Goal: Task Accomplishment & Management: Use online tool/utility

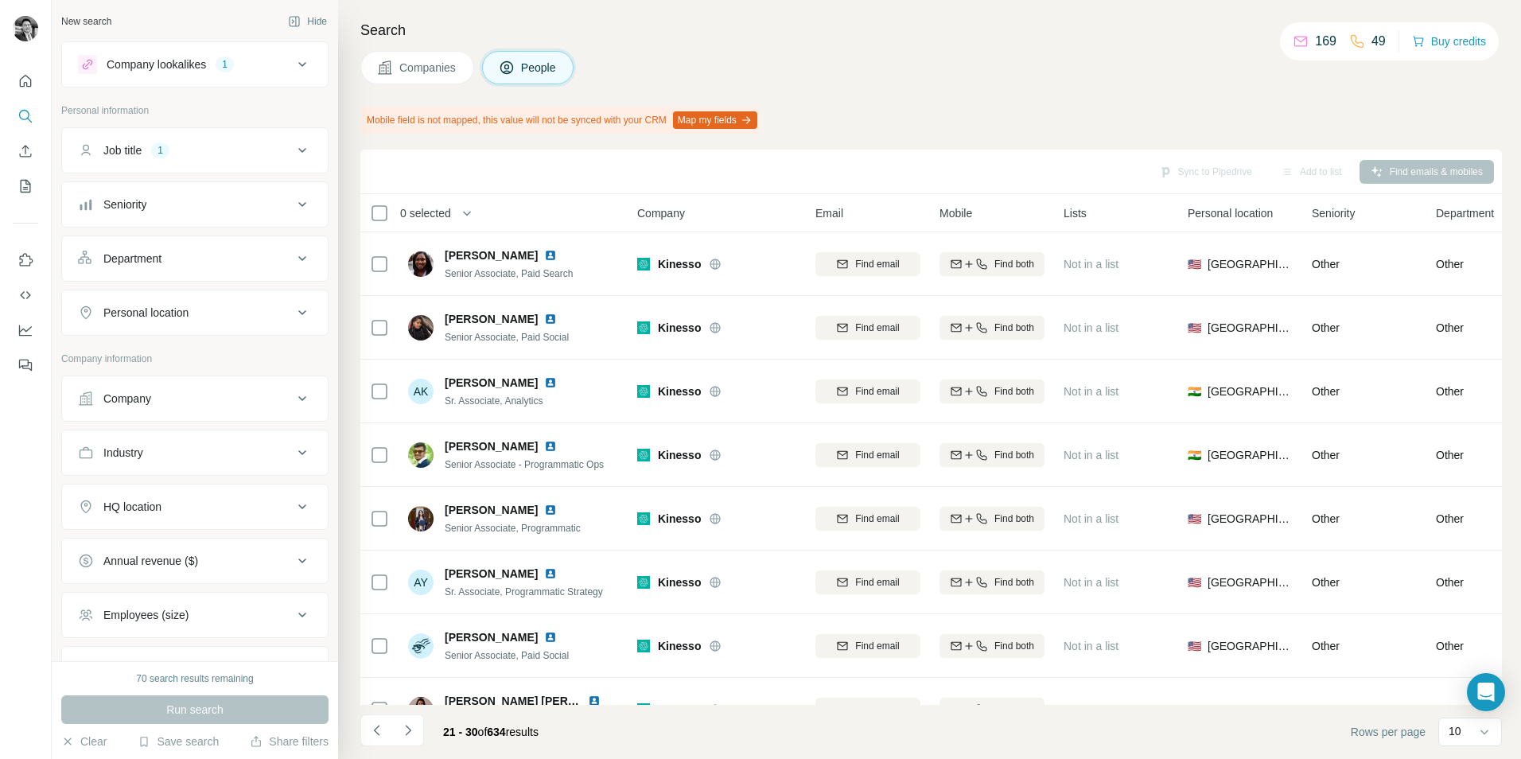
scroll to position [172, 0]
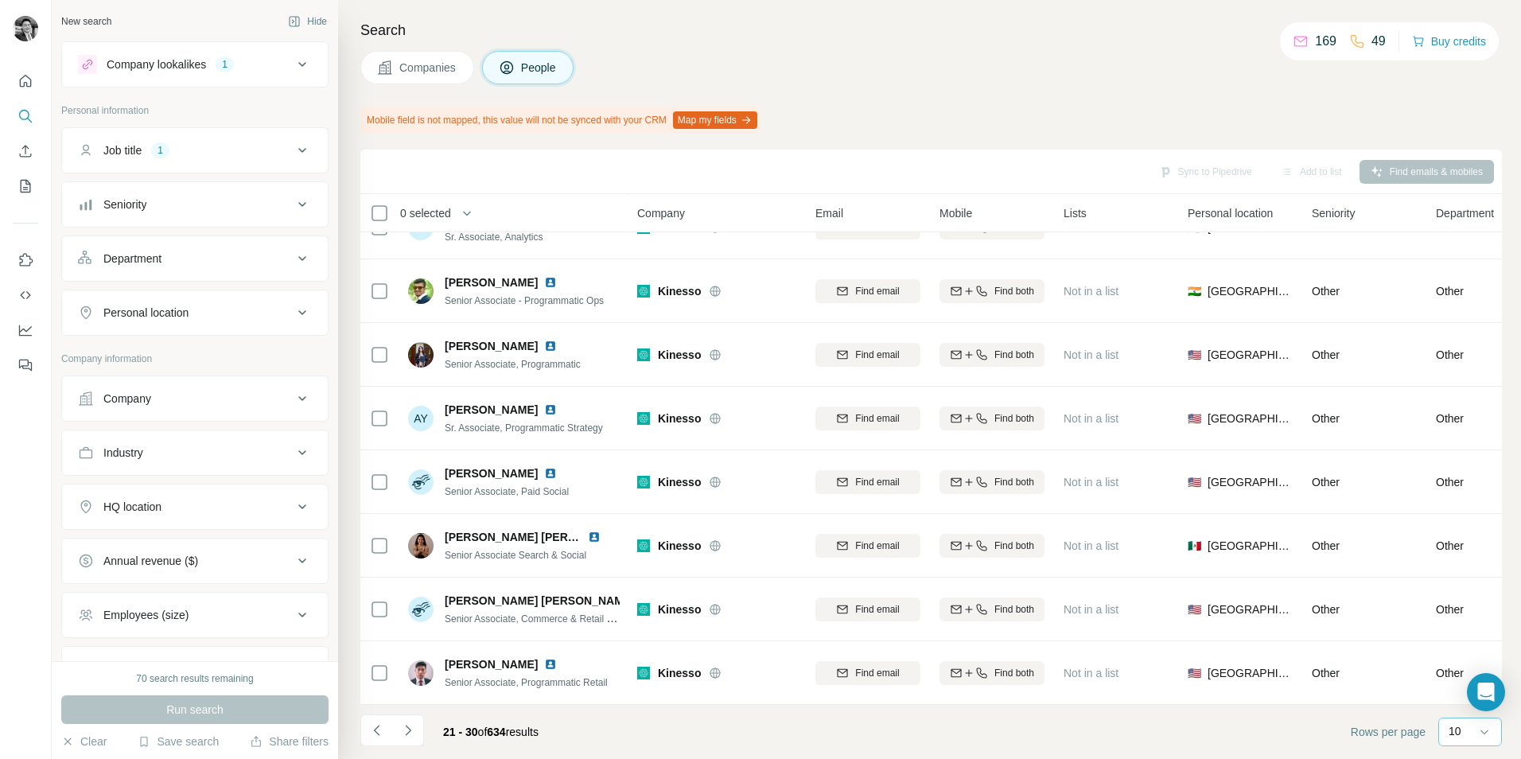
click at [1474, 728] on div "10" at bounding box center [1469, 731] width 40 height 16
click at [1469, 611] on div "60" at bounding box center [1470, 610] width 37 height 16
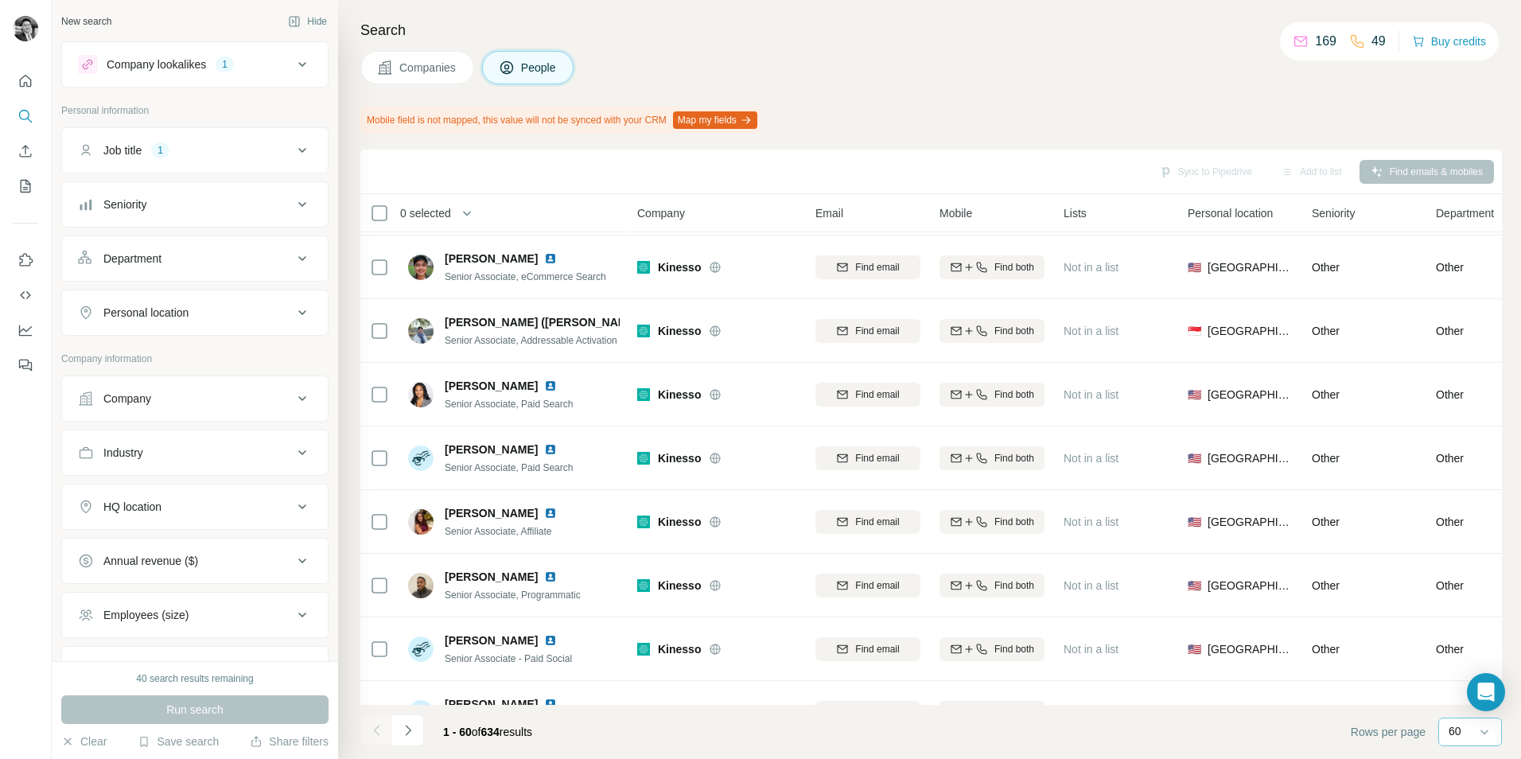
scroll to position [3354, 0]
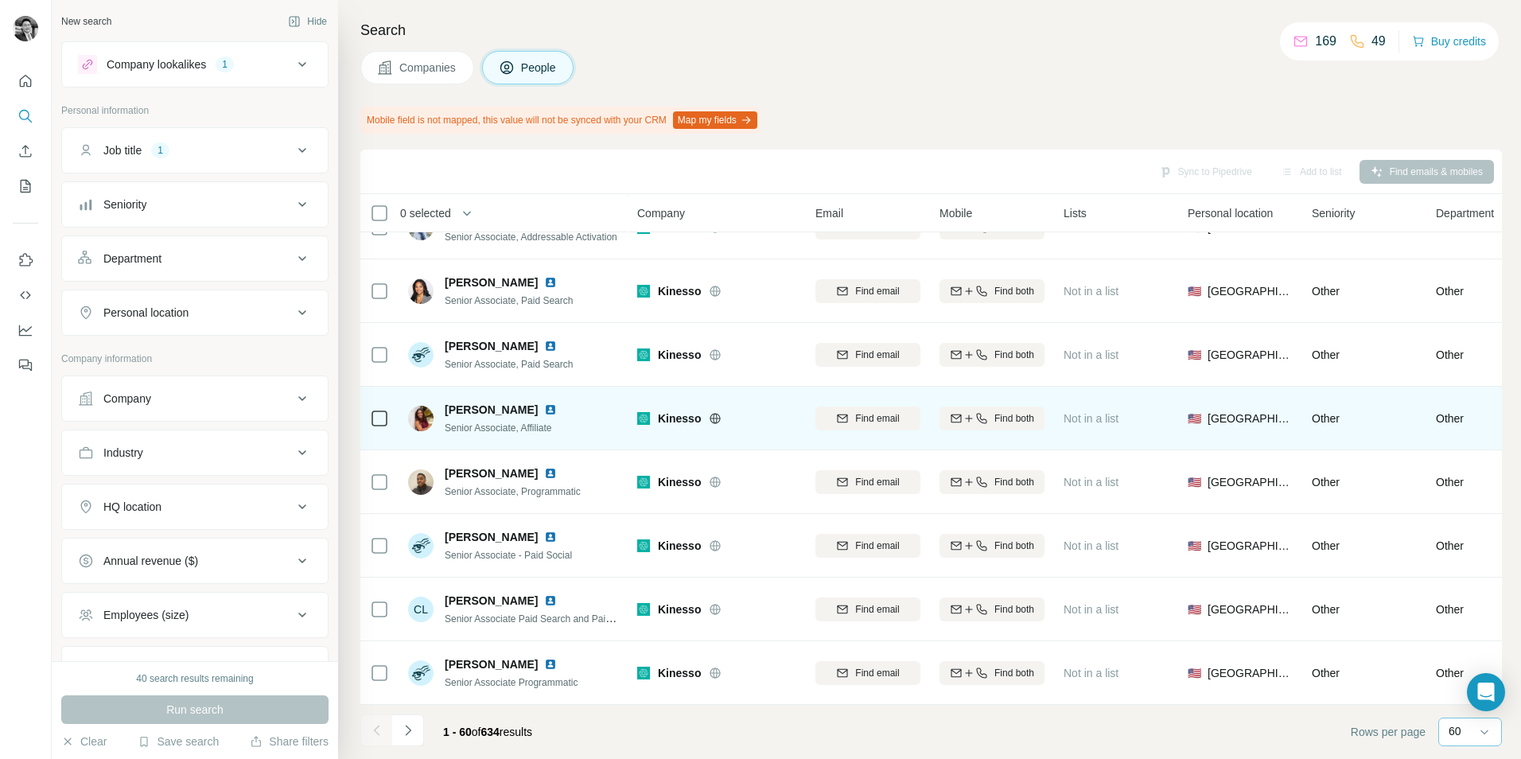
click at [714, 413] on icon at bounding box center [716, 418] width 4 height 10
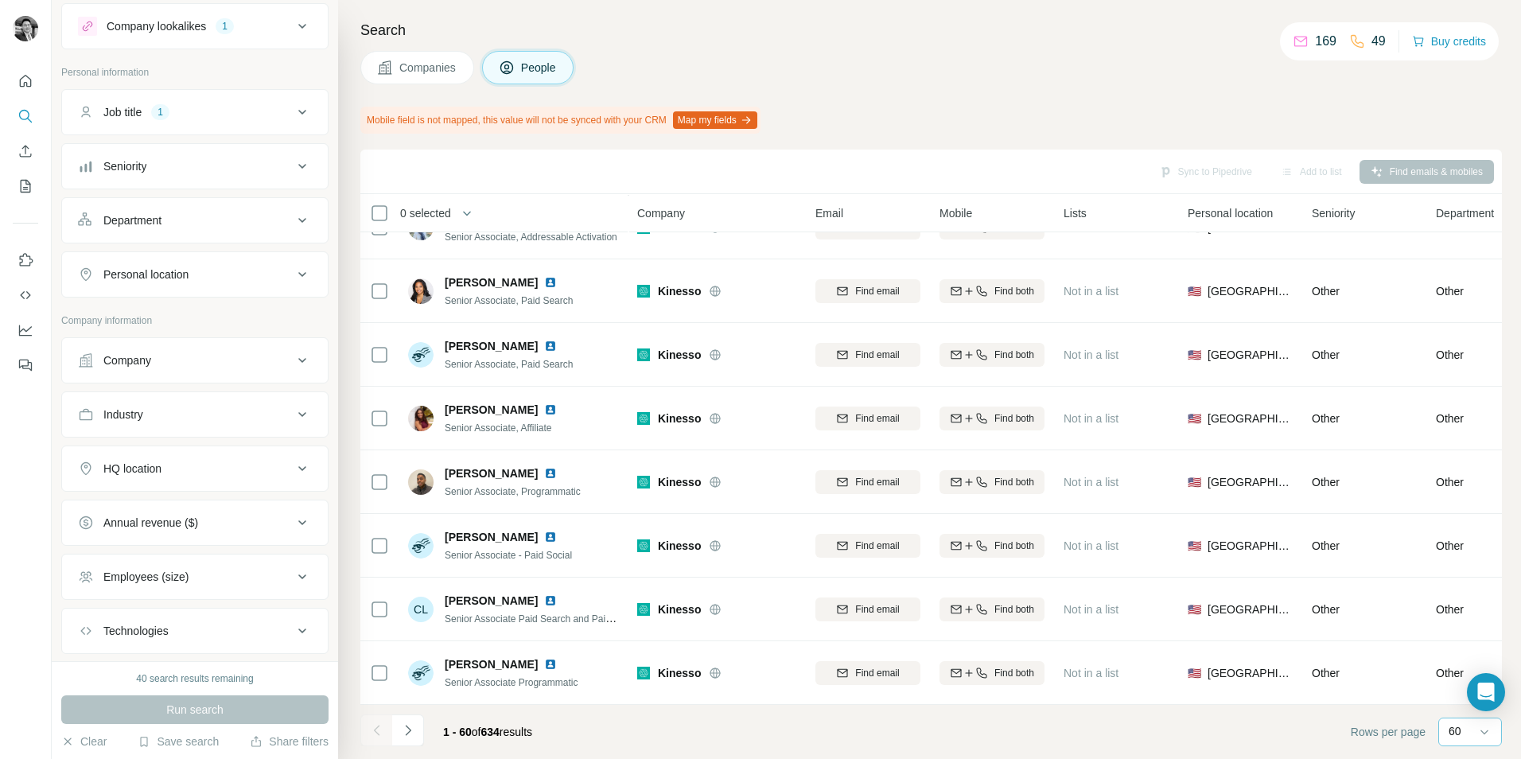
scroll to position [0, 0]
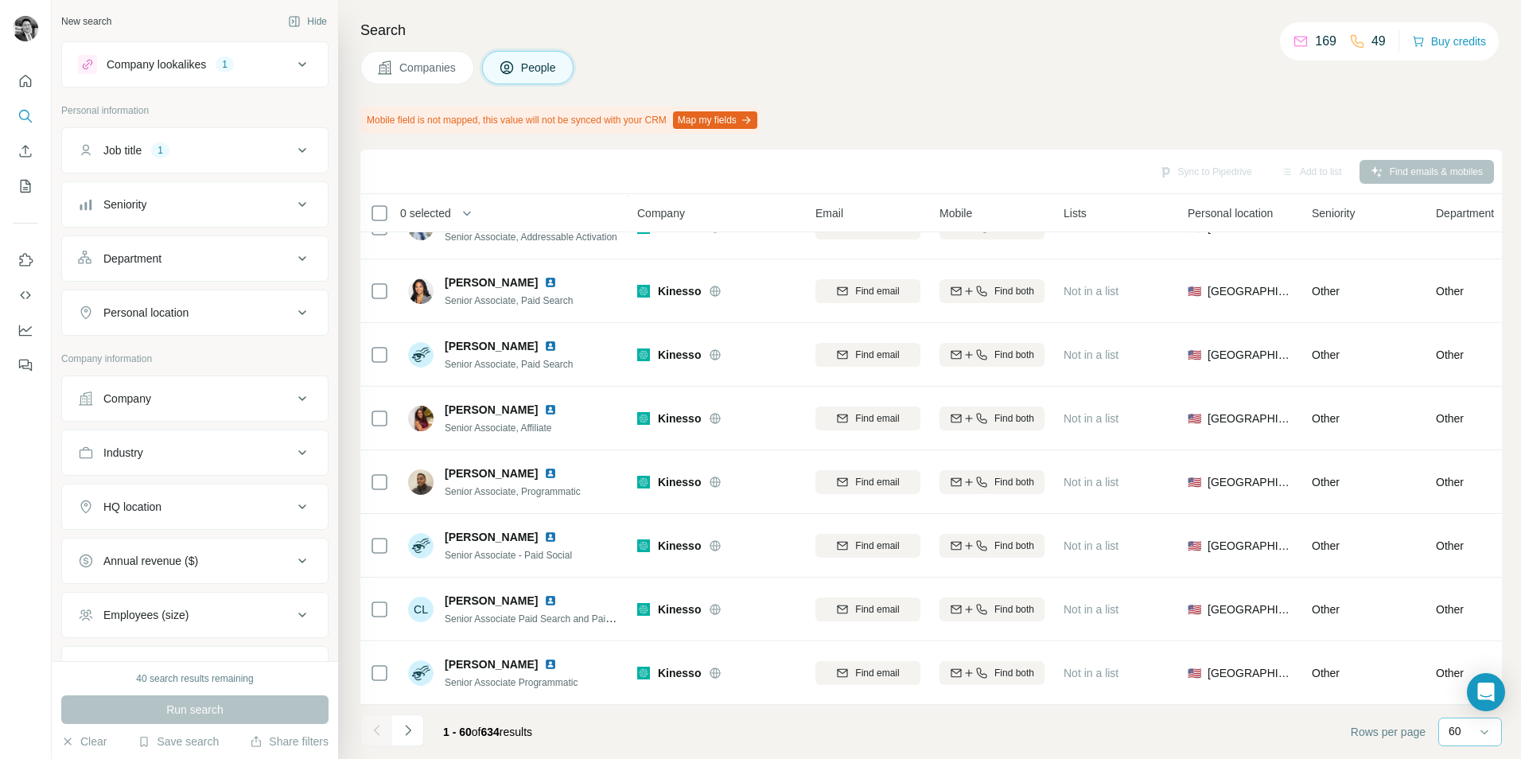
click at [293, 62] on icon at bounding box center [302, 64] width 19 height 19
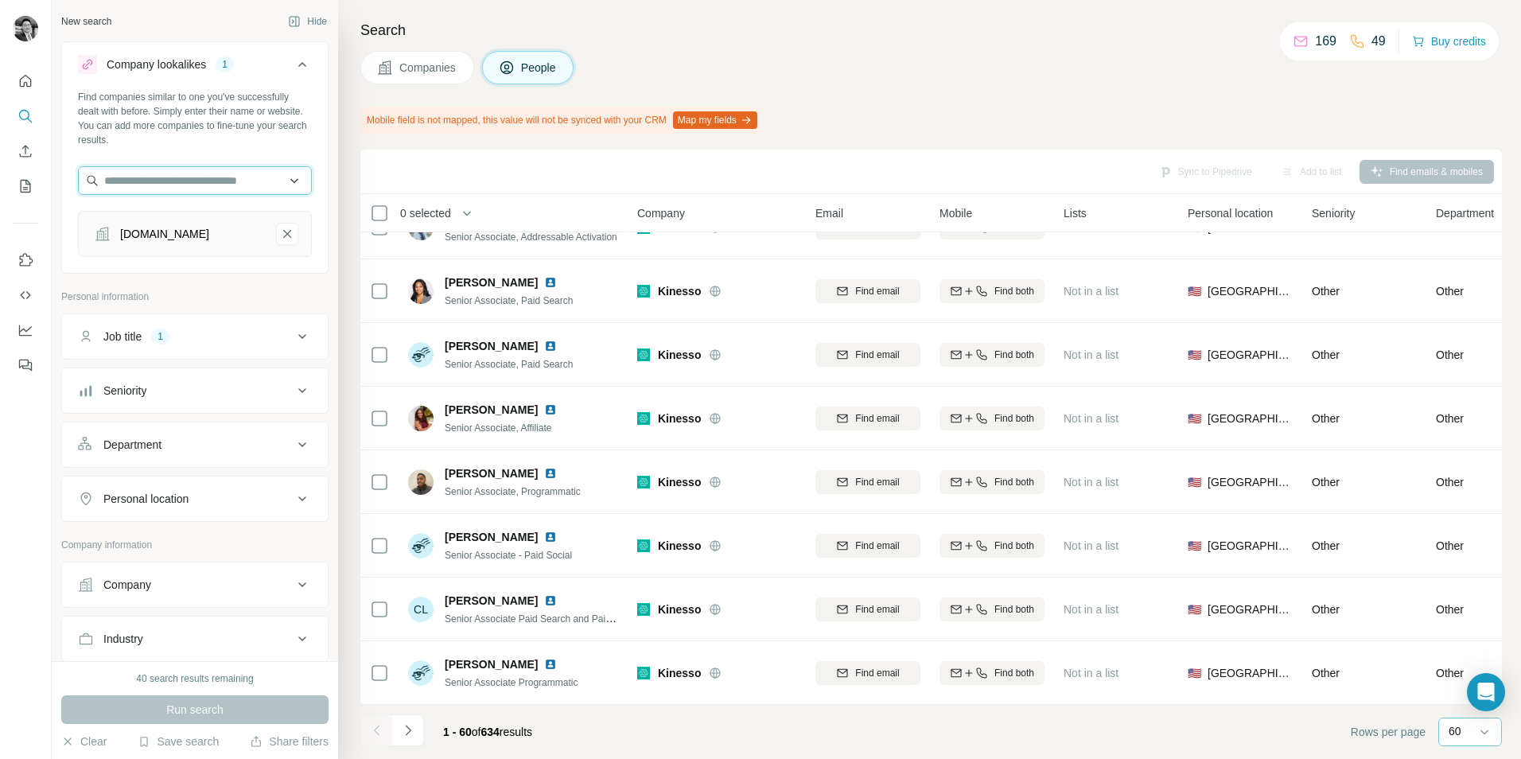
click at [230, 174] on input "text" at bounding box center [195, 180] width 234 height 29
click at [252, 338] on div "Job title 1" at bounding box center [185, 337] width 215 height 16
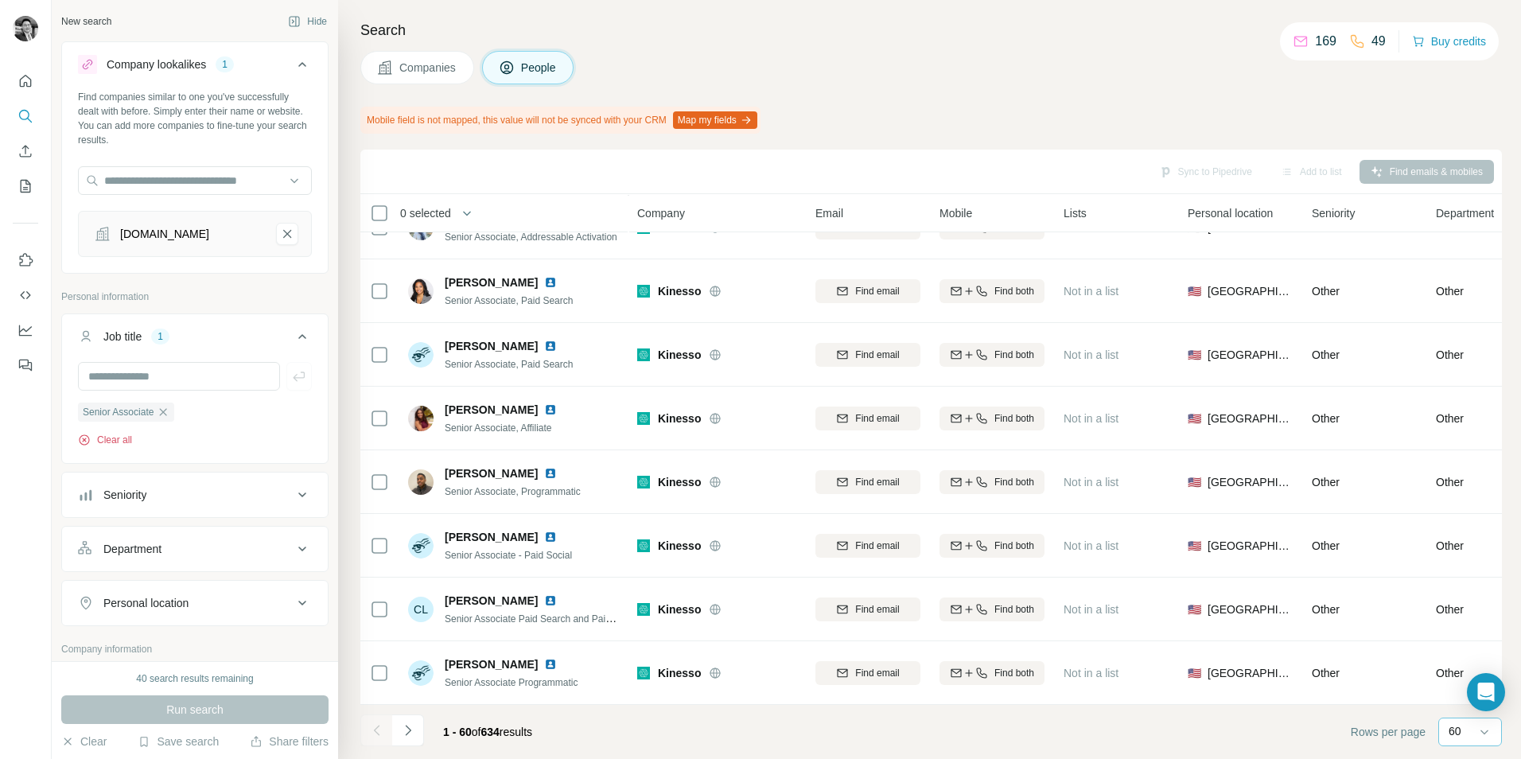
click at [128, 442] on button "Clear all" at bounding box center [105, 440] width 54 height 14
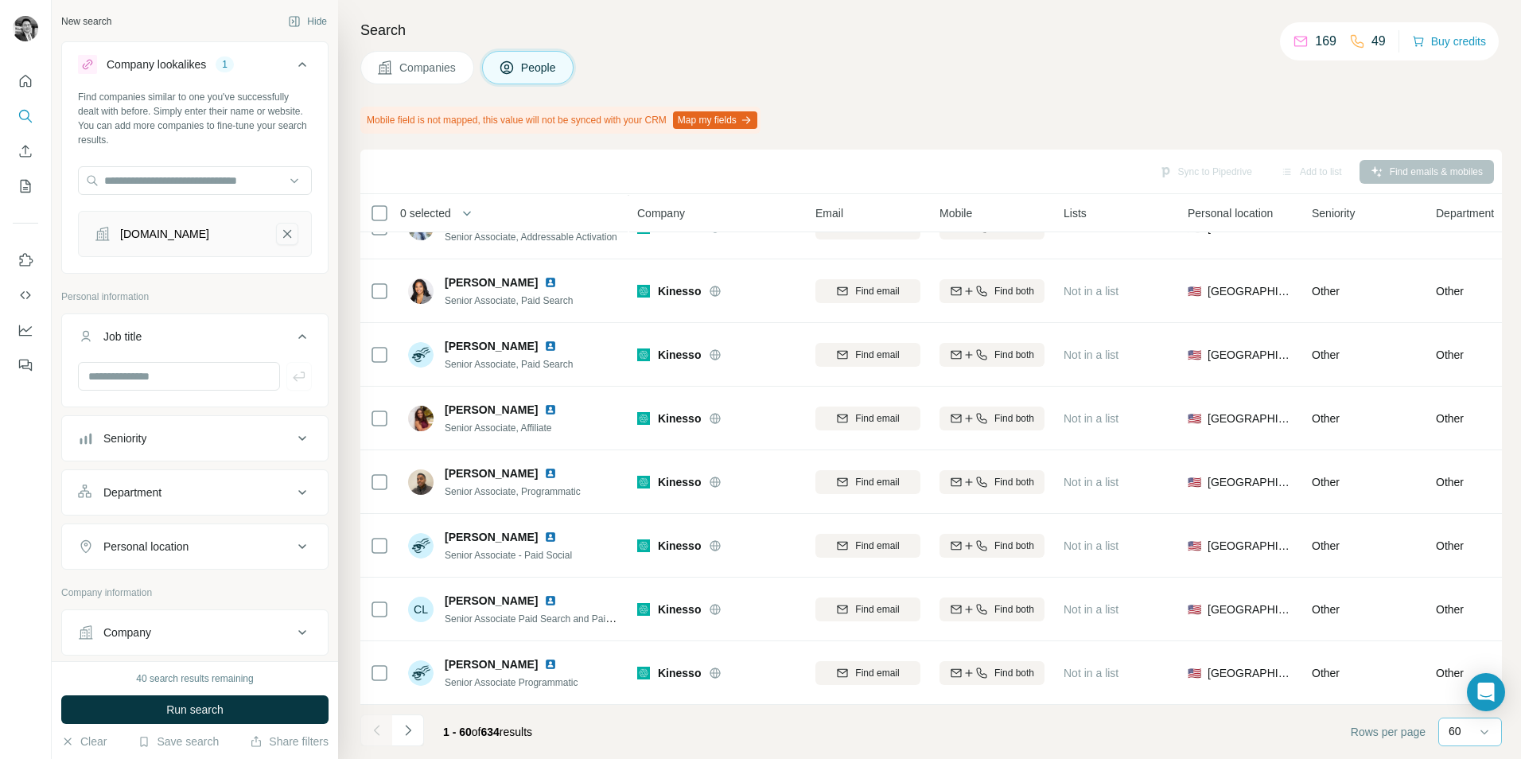
click at [283, 231] on icon "ow.ly-remove-button" at bounding box center [287, 234] width 8 height 8
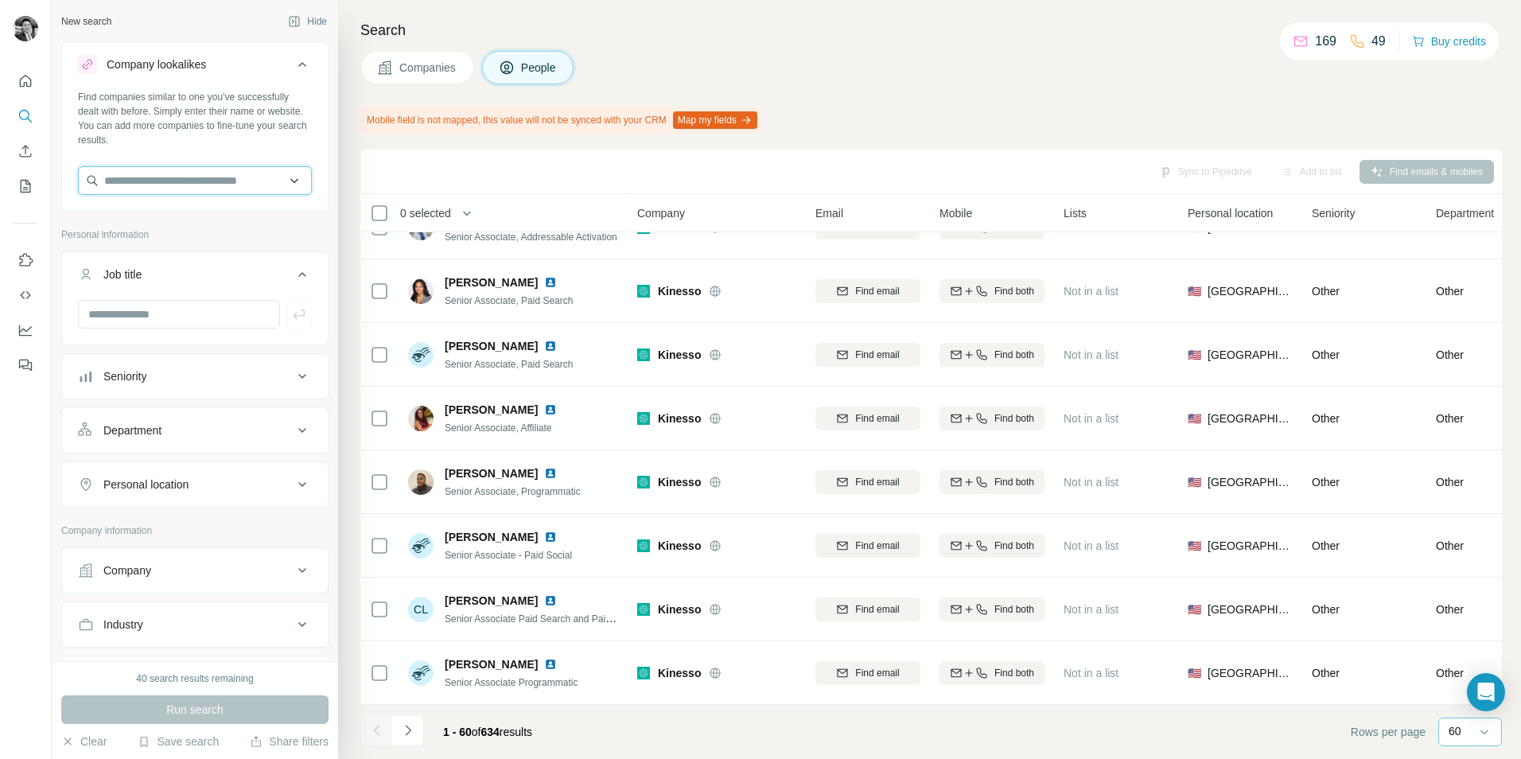
click at [146, 179] on input "text" at bounding box center [195, 180] width 234 height 29
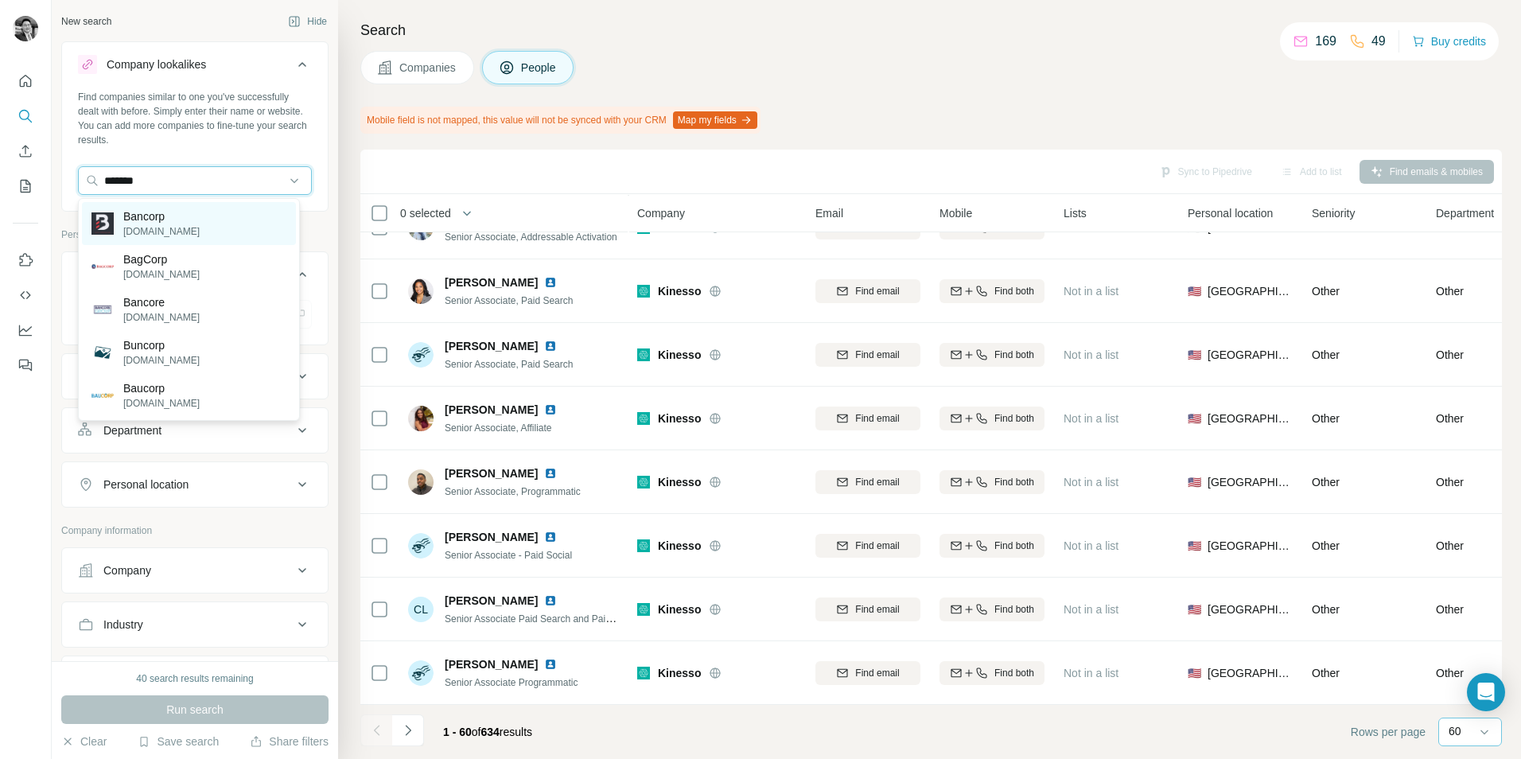
type input "*******"
click at [176, 227] on p "[DOMAIN_NAME]" at bounding box center [161, 231] width 76 height 14
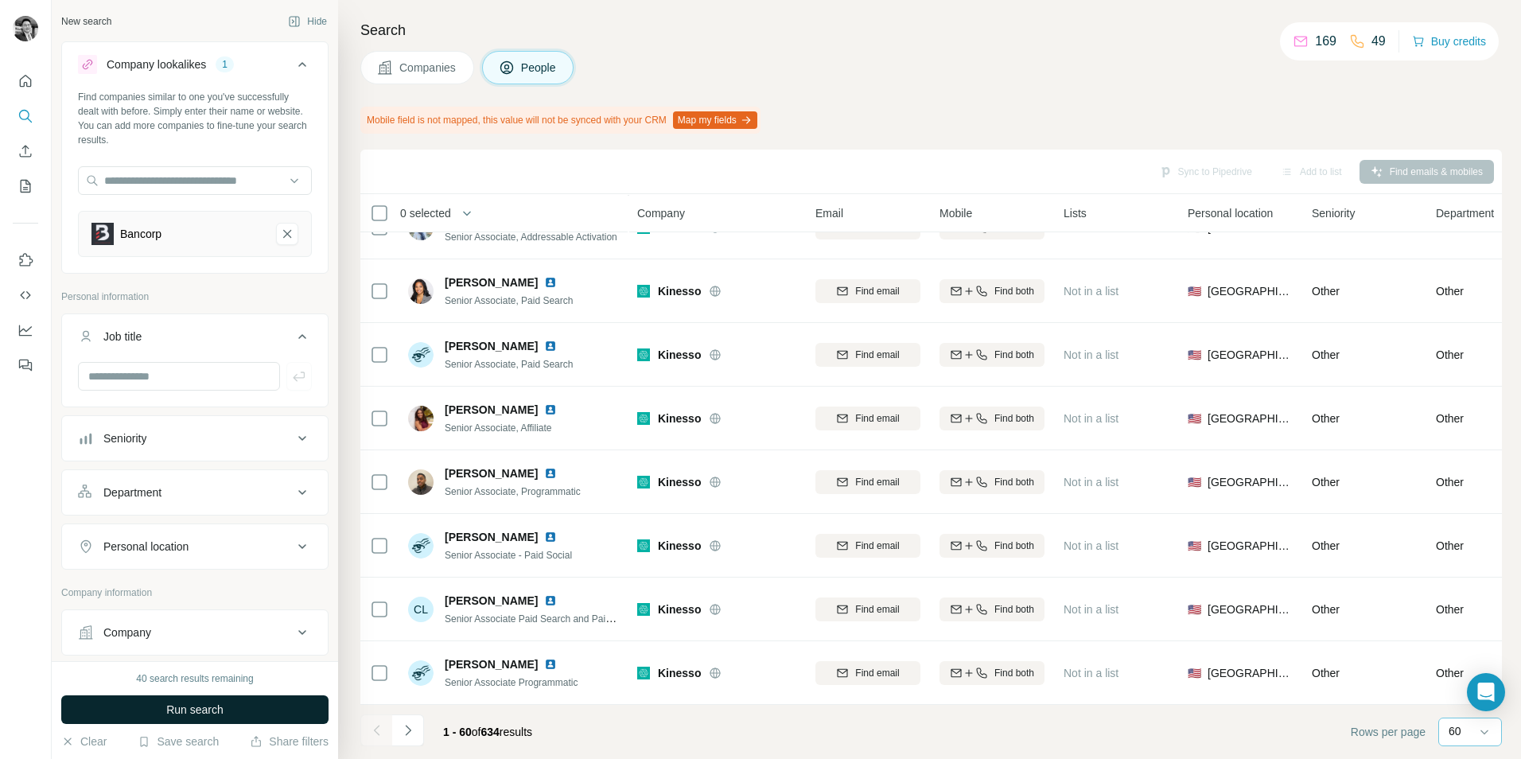
click at [217, 713] on span "Run search" at bounding box center [194, 710] width 57 height 16
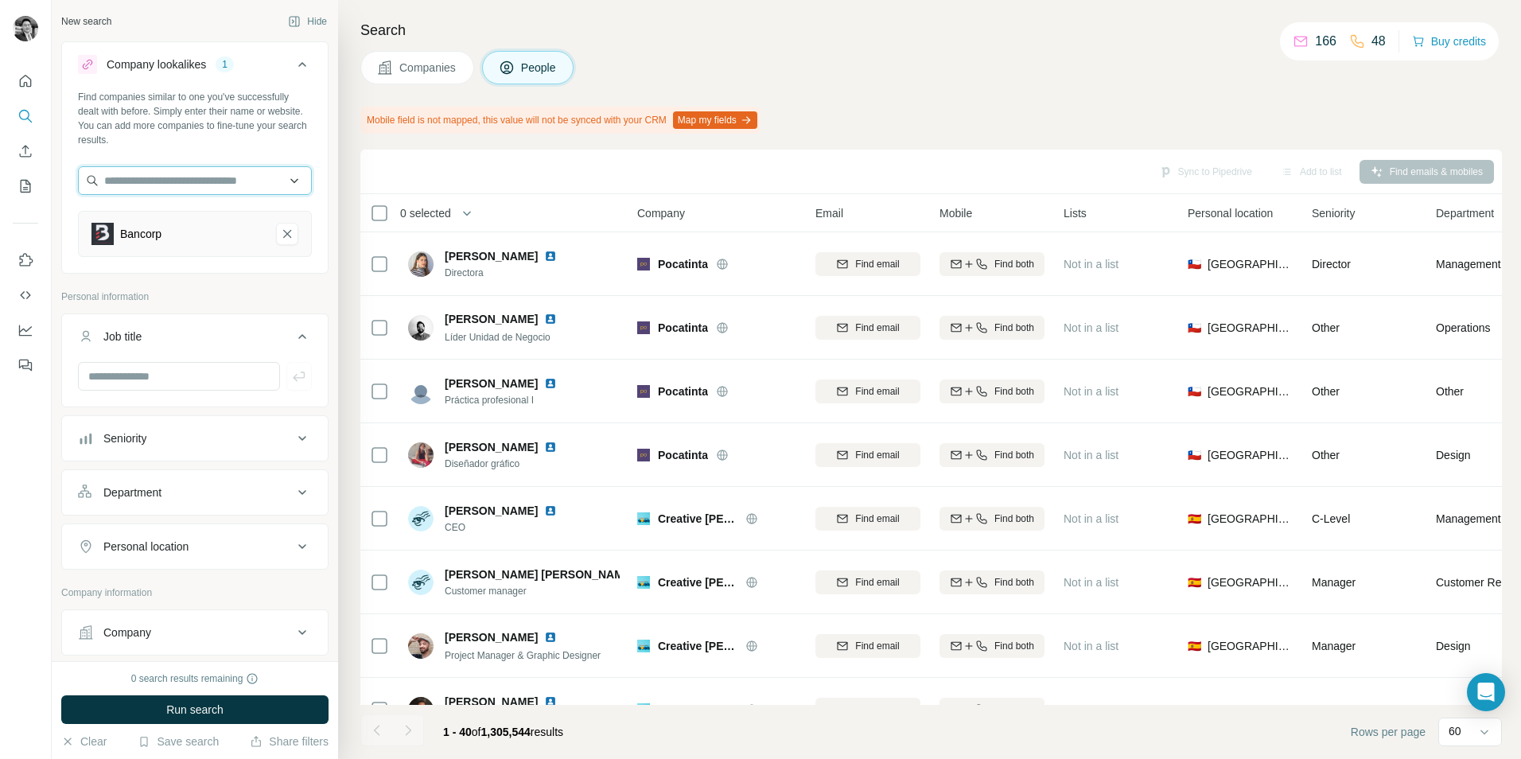
click at [186, 177] on input "text" at bounding box center [195, 180] width 234 height 29
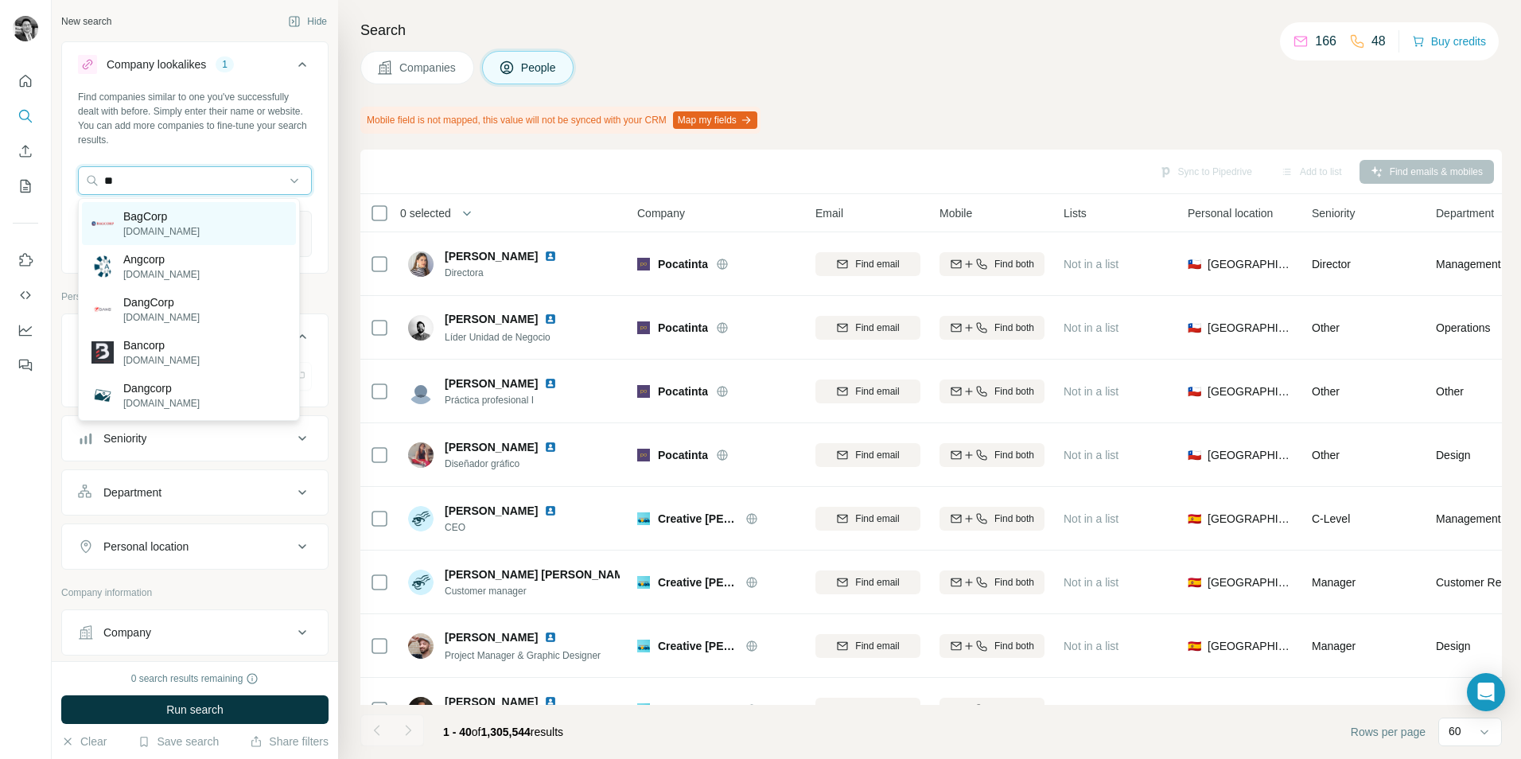
type input "*"
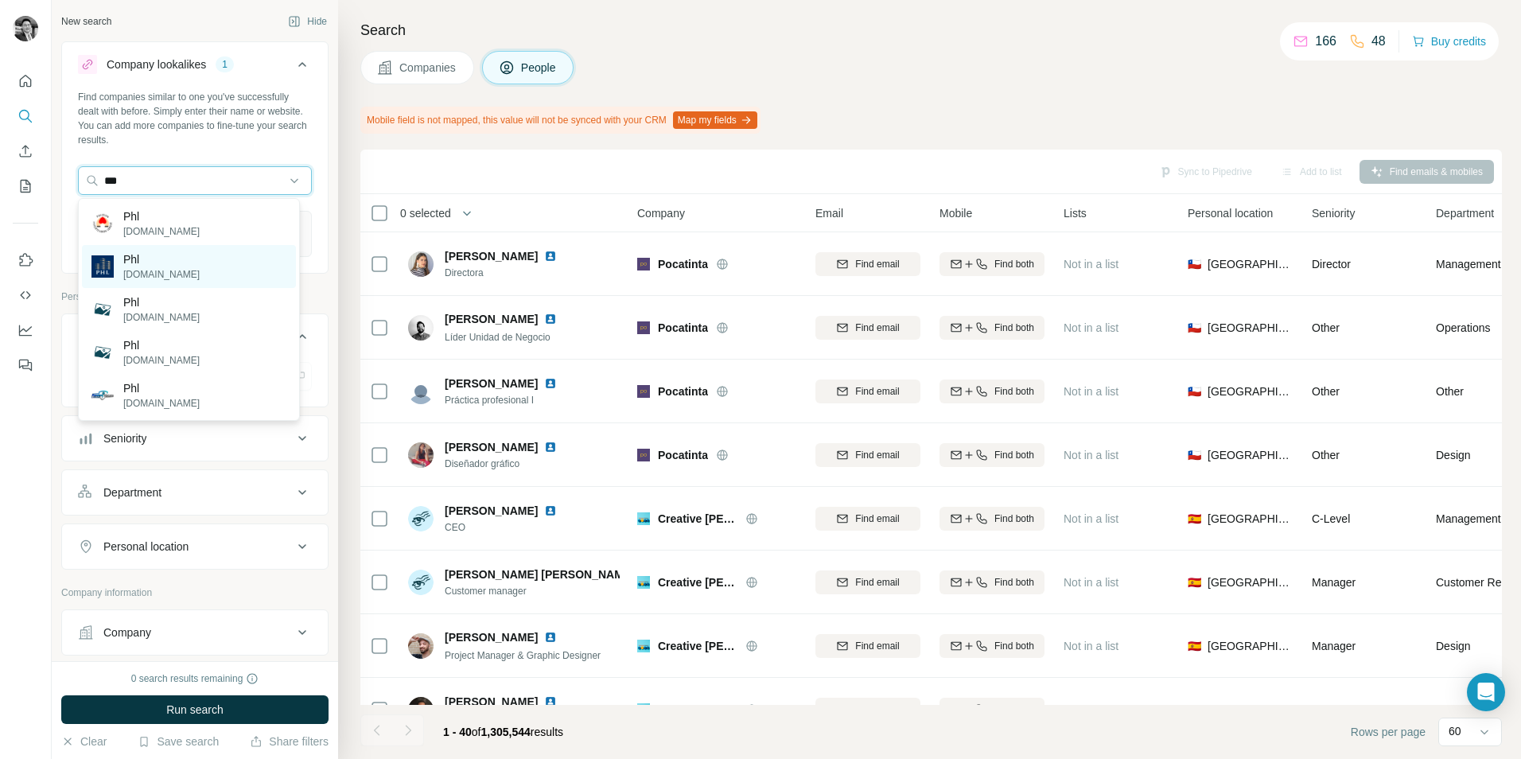
type input "***"
click at [219, 263] on div "Phl [DOMAIN_NAME]" at bounding box center [189, 266] width 214 height 43
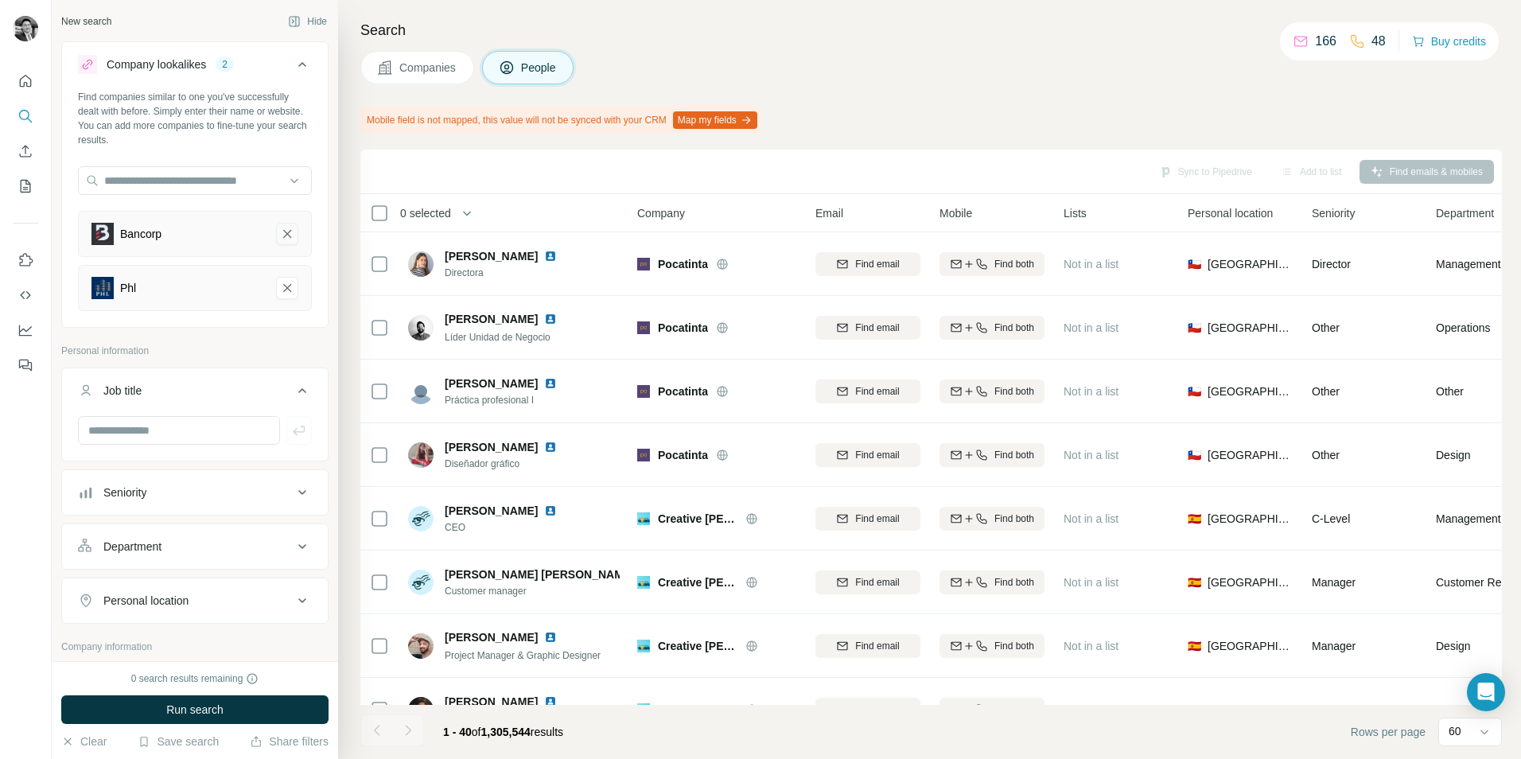
click at [280, 238] on icon "Bancorp-remove-button" at bounding box center [287, 234] width 14 height 16
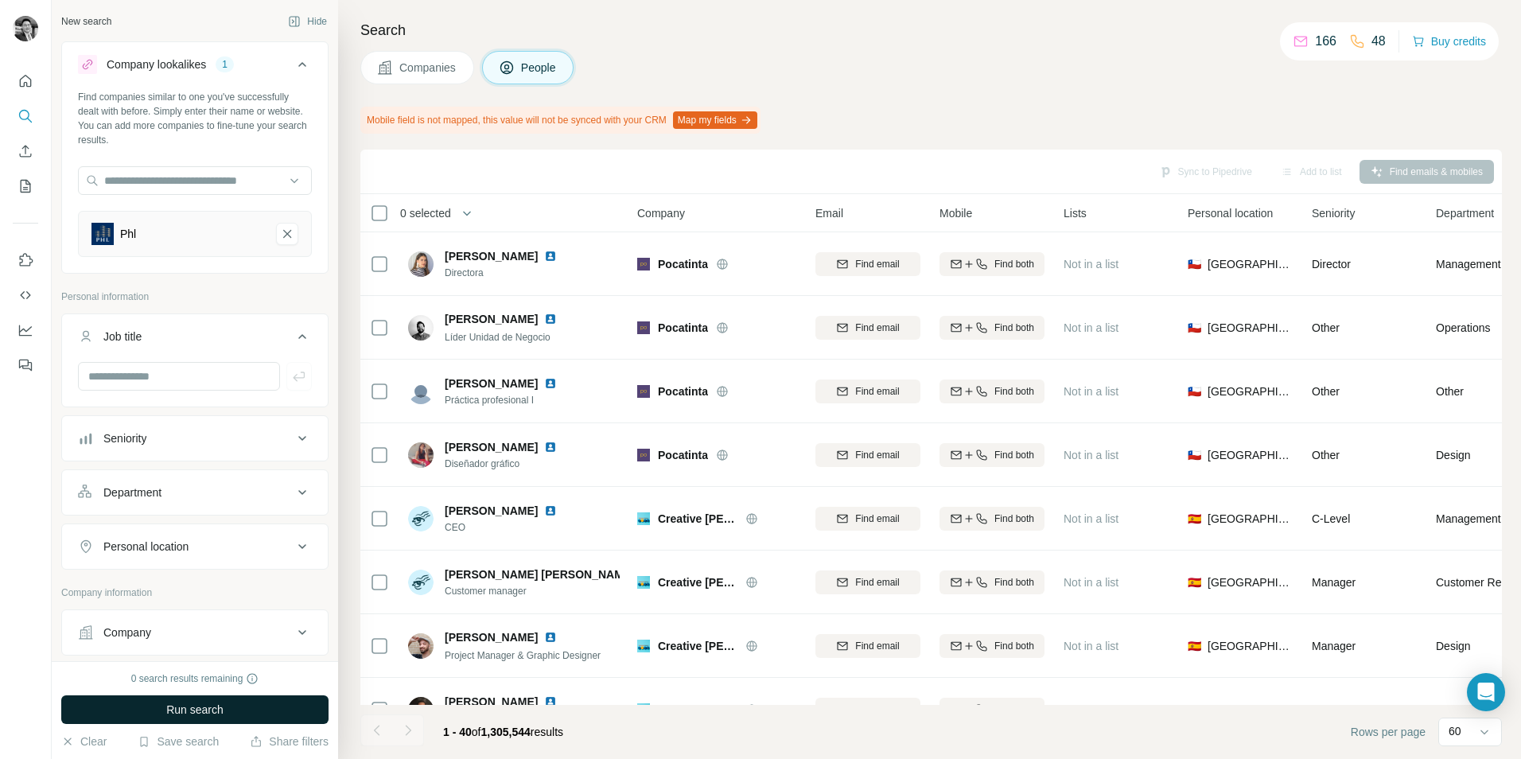
click at [263, 710] on button "Run search" at bounding box center [194, 709] width 267 height 29
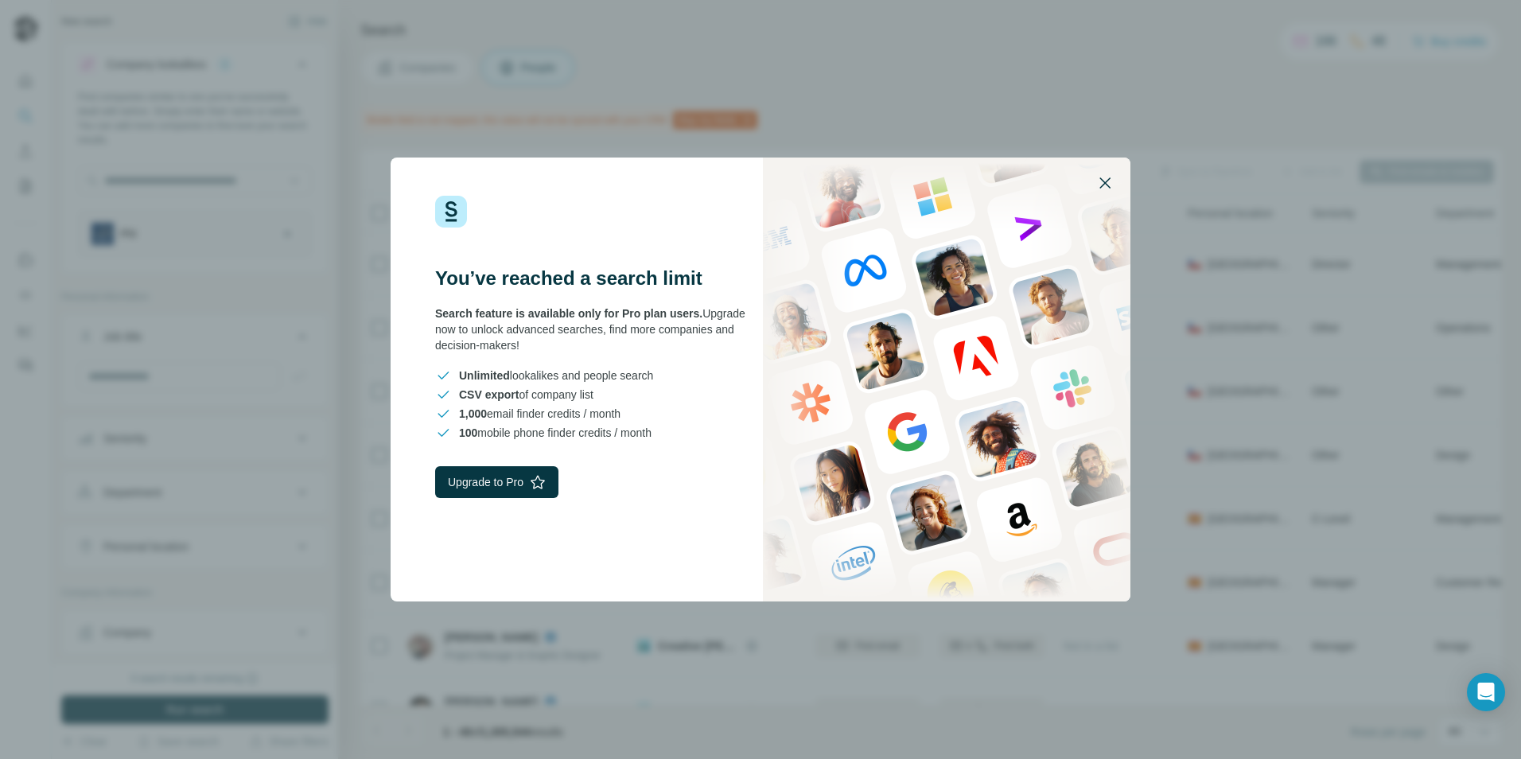
click at [1094, 181] on button "button" at bounding box center [1105, 183] width 38 height 38
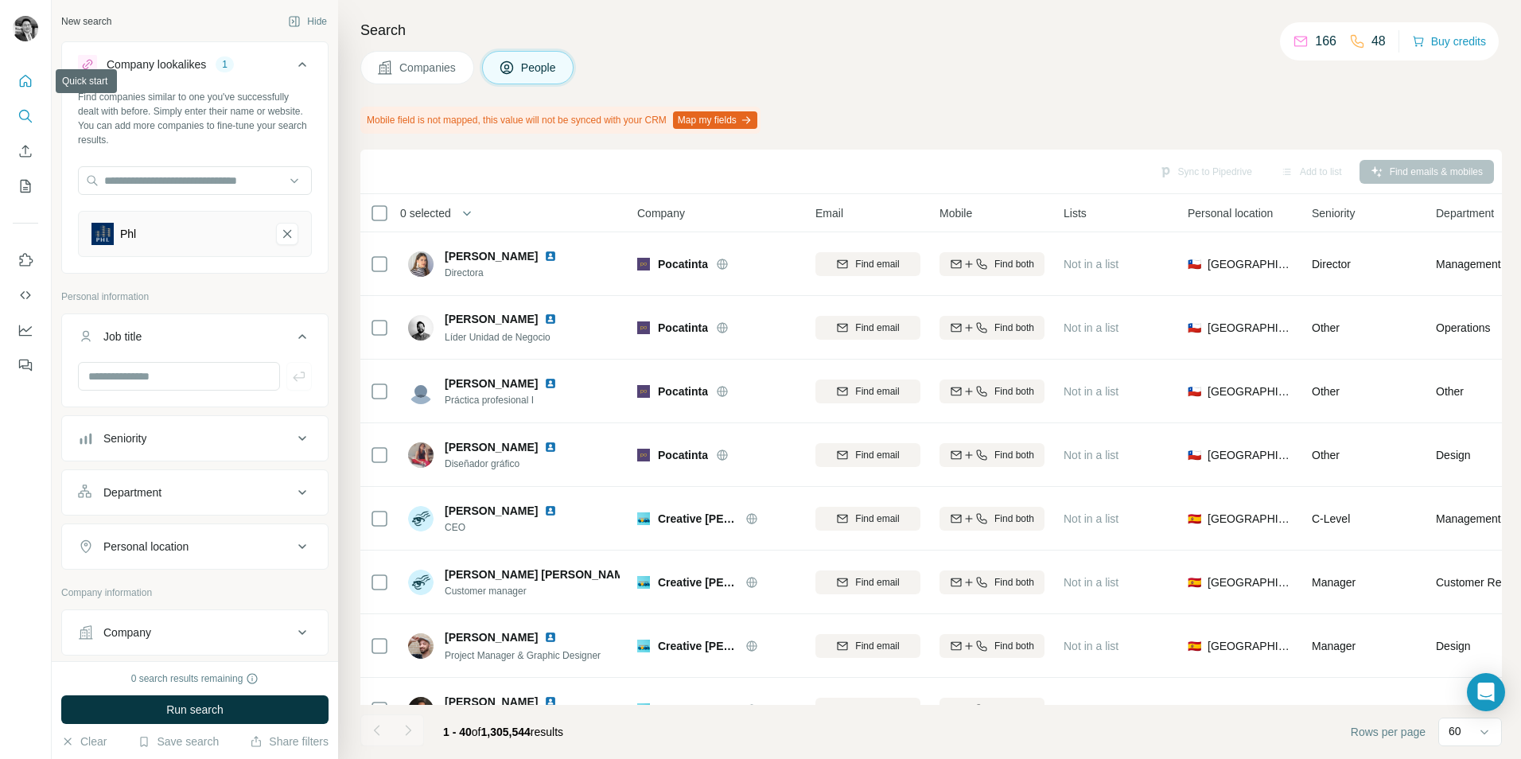
click at [20, 74] on icon "Quick start" at bounding box center [26, 81] width 16 height 16
